Goal: Task Accomplishment & Management: Manage account settings

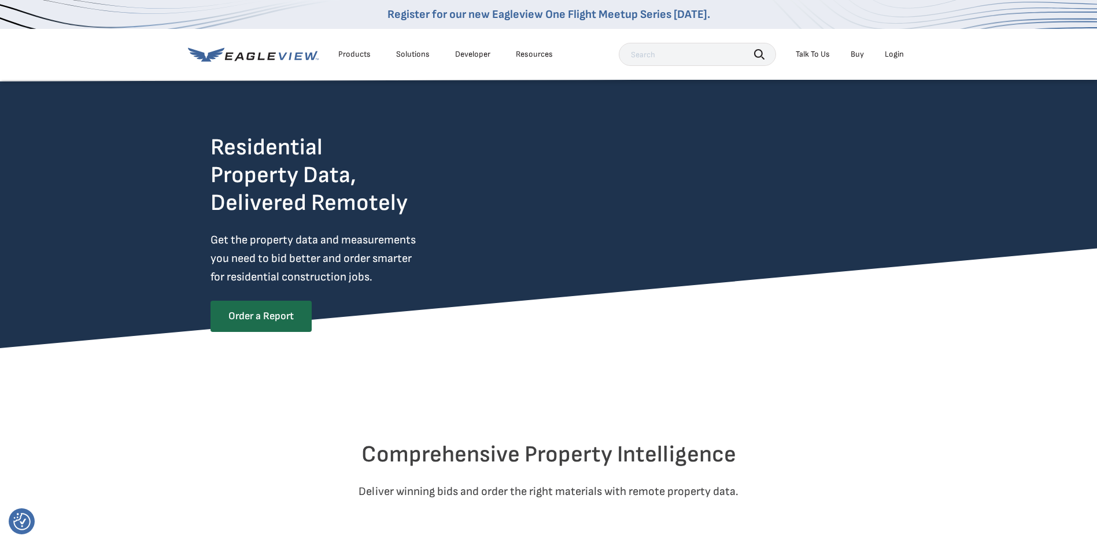
click at [892, 54] on div "Login" at bounding box center [894, 54] width 19 height 10
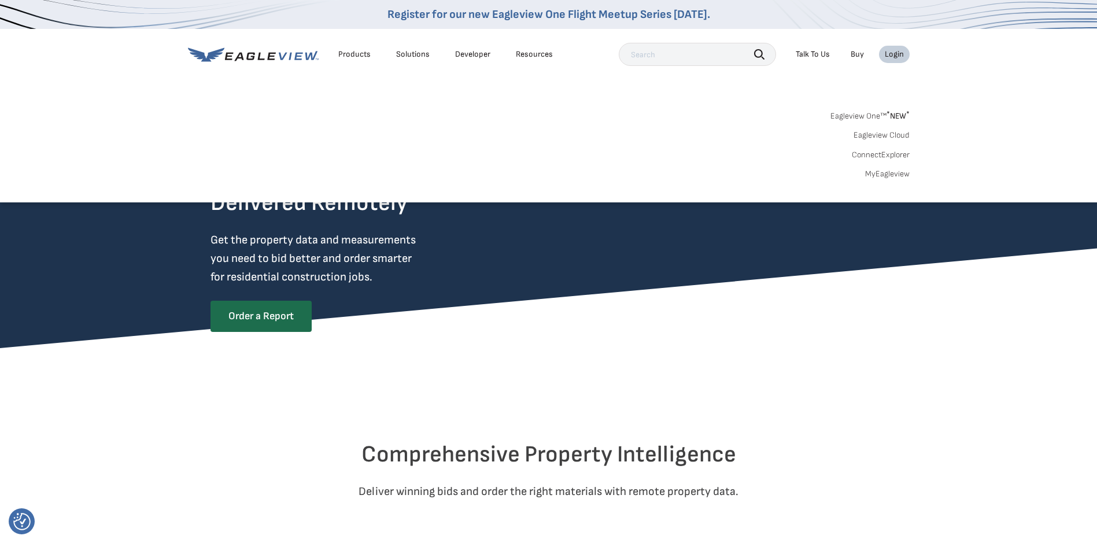
click at [875, 172] on link "MyEagleview" at bounding box center [887, 174] width 45 height 10
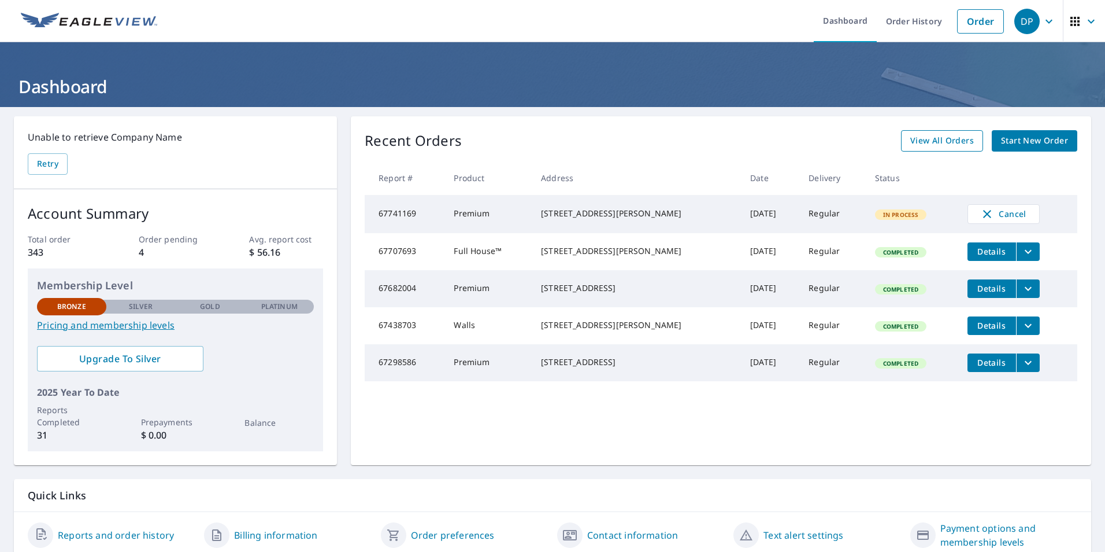
click at [942, 143] on span "View All Orders" at bounding box center [943, 141] width 64 height 14
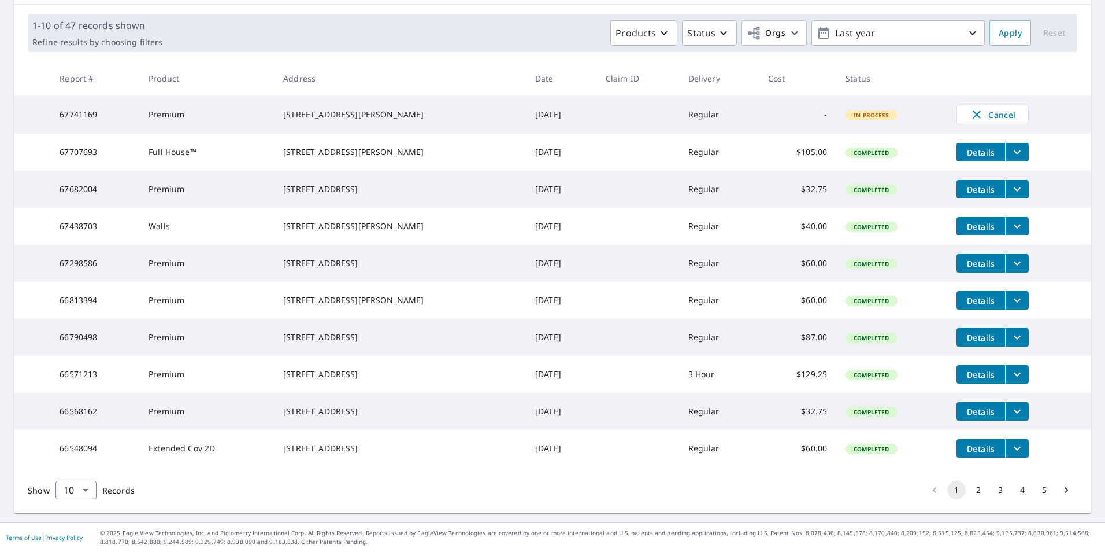
scroll to position [206, 0]
click at [1011, 330] on icon "filesDropdownBtn-66790498" at bounding box center [1018, 337] width 14 height 14
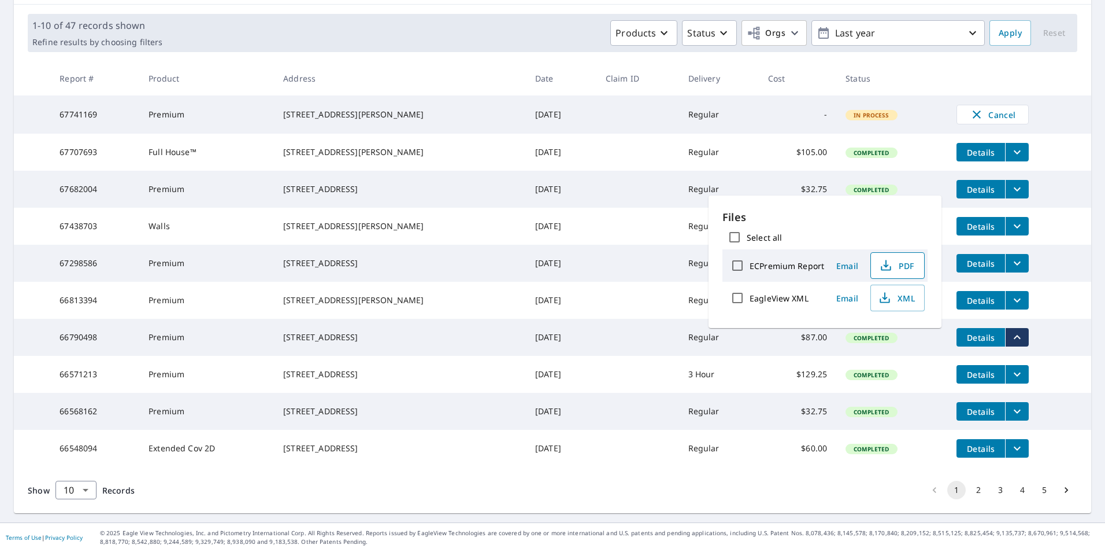
click at [885, 262] on icon "button" at bounding box center [886, 265] width 14 height 14
